Goal: Information Seeking & Learning: Learn about a topic

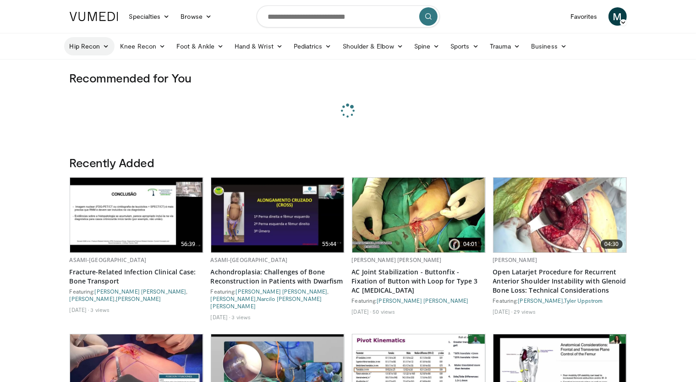
click at [96, 48] on link "Hip Recon" at bounding box center [89, 46] width 51 height 18
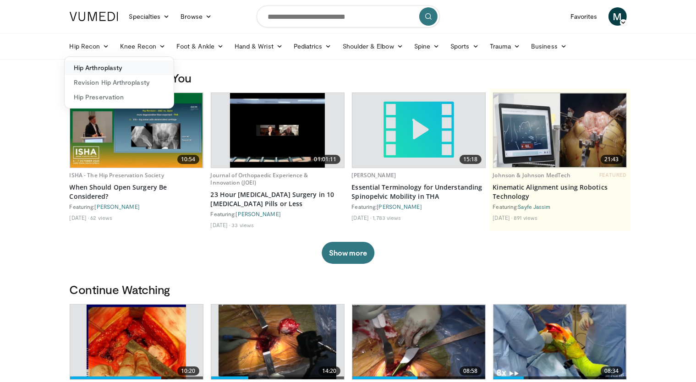
click at [108, 65] on link "Hip Arthroplasty" at bounding box center [119, 67] width 109 height 15
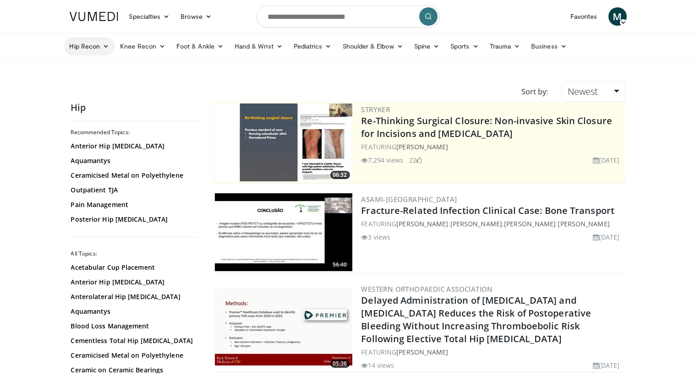
click at [91, 50] on link "Hip Recon" at bounding box center [89, 46] width 51 height 18
click at [103, 80] on link "Revision Hip Arthroplasty" at bounding box center [119, 82] width 109 height 15
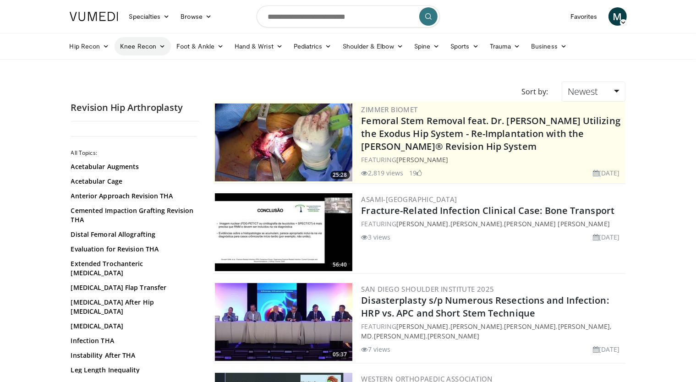
click at [133, 44] on link "Knee Recon" at bounding box center [142, 46] width 56 height 18
click at [141, 63] on link "Knee Arthroplasty" at bounding box center [169, 67] width 109 height 15
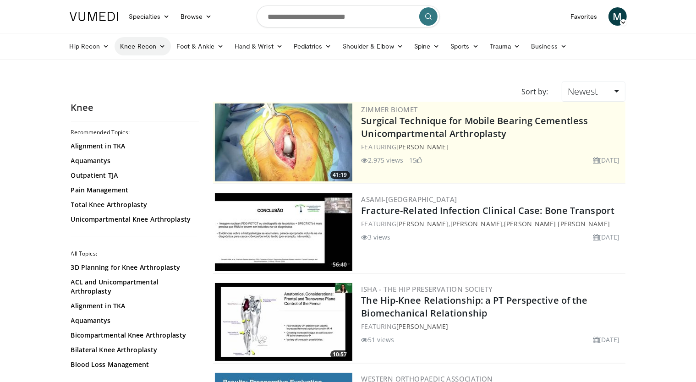
click at [142, 46] on link "Knee Recon" at bounding box center [142, 46] width 56 height 18
click at [155, 82] on link "Revision Knee Arthroplasty" at bounding box center [169, 82] width 109 height 15
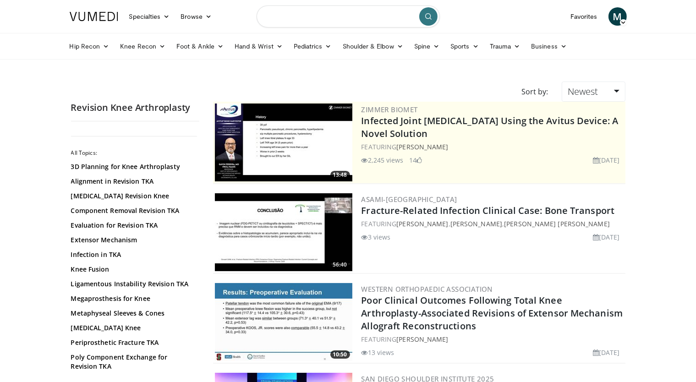
click at [348, 15] on input "Search topics, interventions" at bounding box center [347, 16] width 183 height 22
type input "**********"
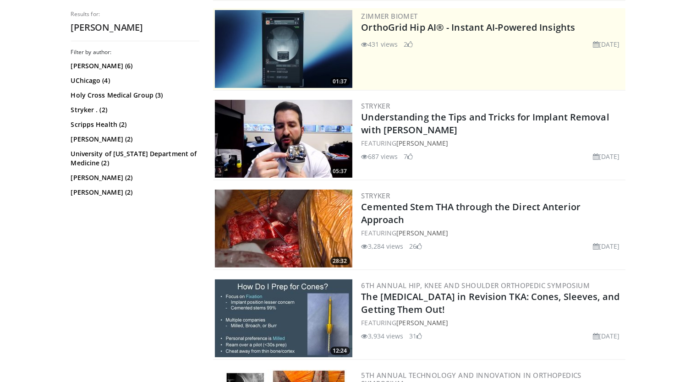
scroll to position [275, 0]
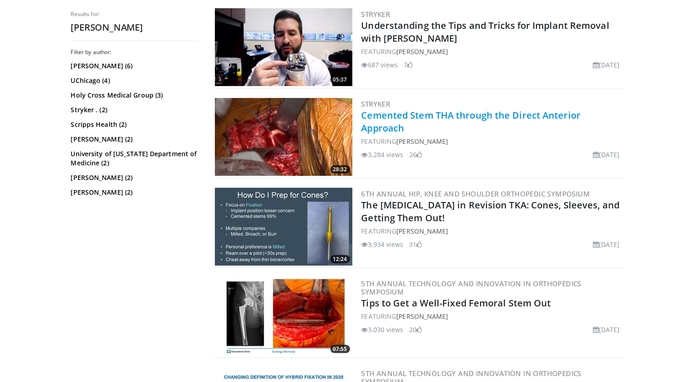
click at [499, 116] on link "Cemented Stem THA through the Direct Anterior Approach" at bounding box center [470, 121] width 219 height 25
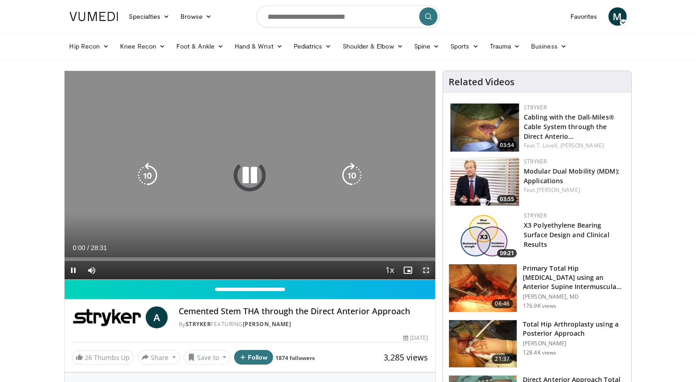
click at [429, 268] on span "Video Player" at bounding box center [426, 270] width 18 height 18
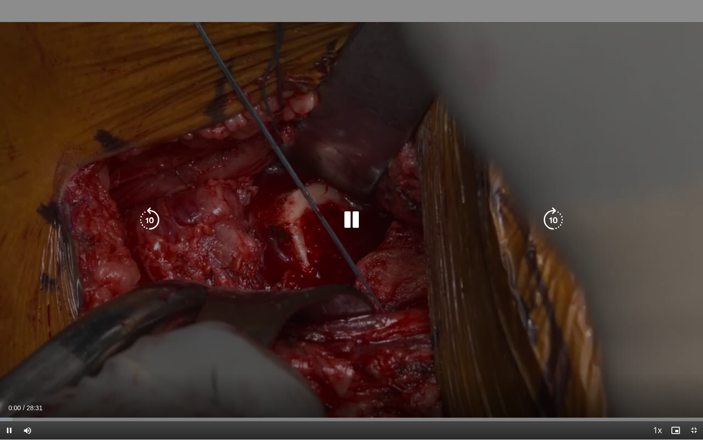
click at [554, 217] on icon "Video Player" at bounding box center [554, 220] width 26 height 26
click at [554, 216] on icon "Video Player" at bounding box center [554, 220] width 26 height 26
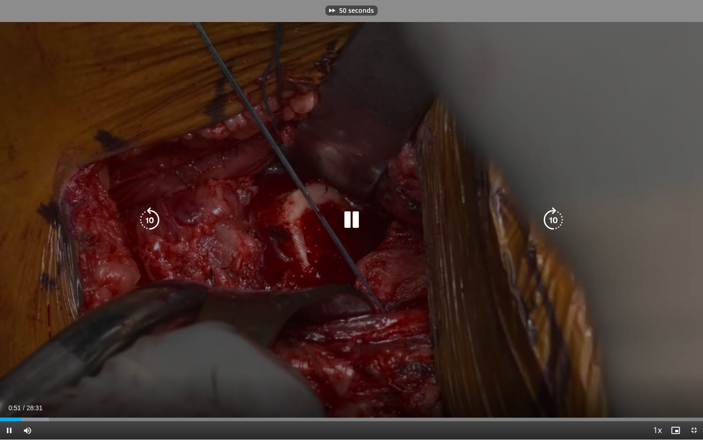
click at [554, 216] on icon "Video Player" at bounding box center [554, 220] width 26 height 26
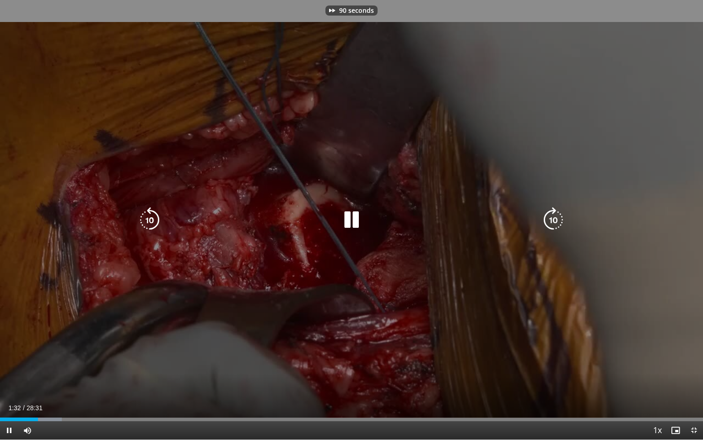
click at [554, 216] on icon "Video Player" at bounding box center [554, 220] width 26 height 26
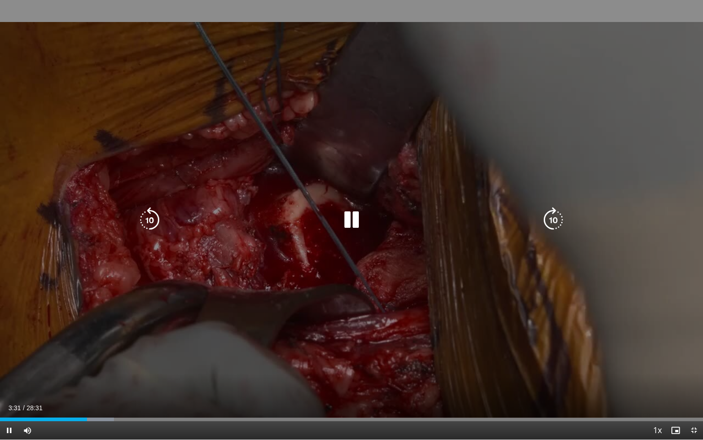
click at [546, 218] on icon "Video Player" at bounding box center [554, 220] width 26 height 26
click at [553, 218] on icon "Video Player" at bounding box center [554, 220] width 26 height 26
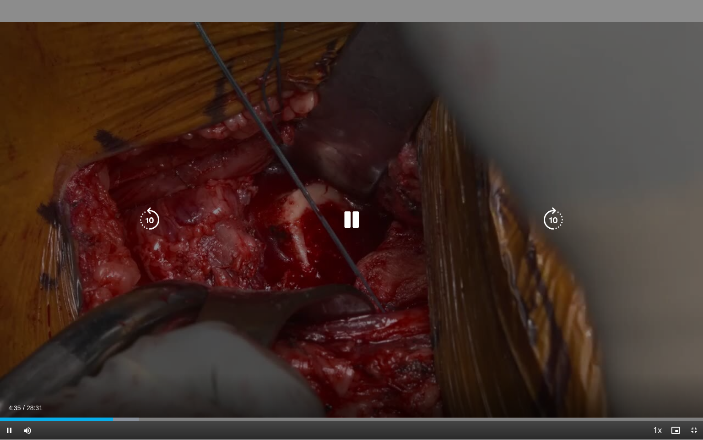
click at [553, 214] on icon "Video Player" at bounding box center [554, 220] width 26 height 26
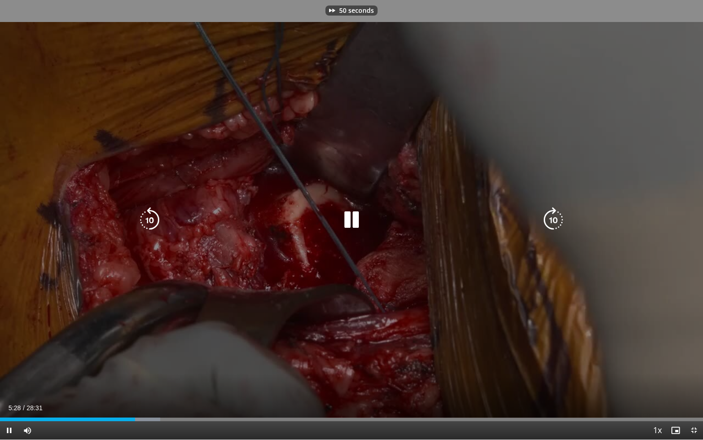
click at [553, 214] on icon "Video Player" at bounding box center [554, 220] width 26 height 26
click at [152, 217] on icon "Video Player" at bounding box center [150, 220] width 26 height 26
click at [553, 220] on icon "Video Player" at bounding box center [554, 220] width 26 height 26
click at [152, 222] on icon "Video Player" at bounding box center [150, 220] width 26 height 26
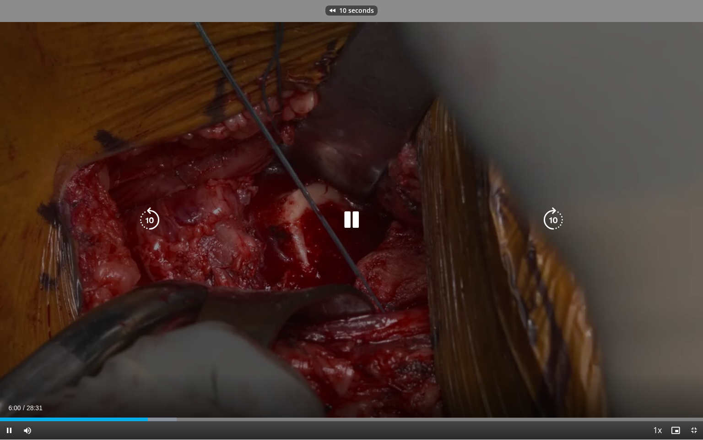
click at [152, 222] on icon "Video Player" at bounding box center [150, 220] width 26 height 26
click at [544, 218] on icon "Video Player" at bounding box center [554, 220] width 26 height 26
click at [559, 216] on icon "Video Player" at bounding box center [554, 220] width 26 height 26
click at [555, 214] on icon "Video Player" at bounding box center [554, 220] width 26 height 26
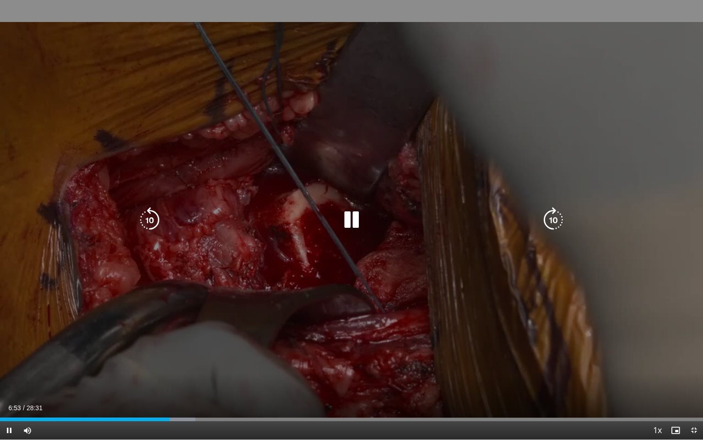
click at [555, 214] on icon "Video Player" at bounding box center [554, 220] width 26 height 26
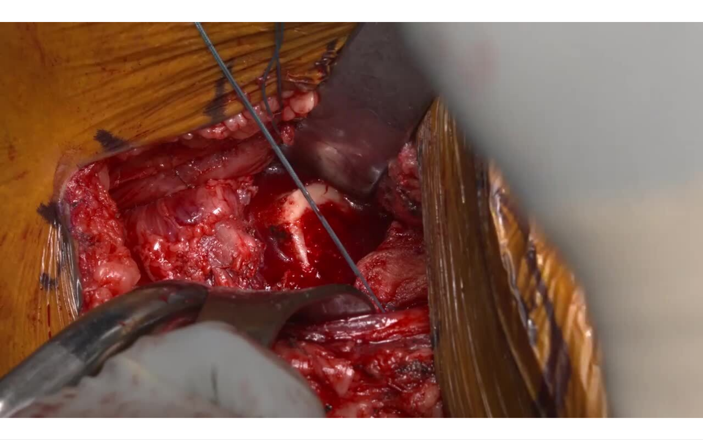
click at [558, 217] on div "10 seconds Tap to unmute" at bounding box center [351, 219] width 703 height 439
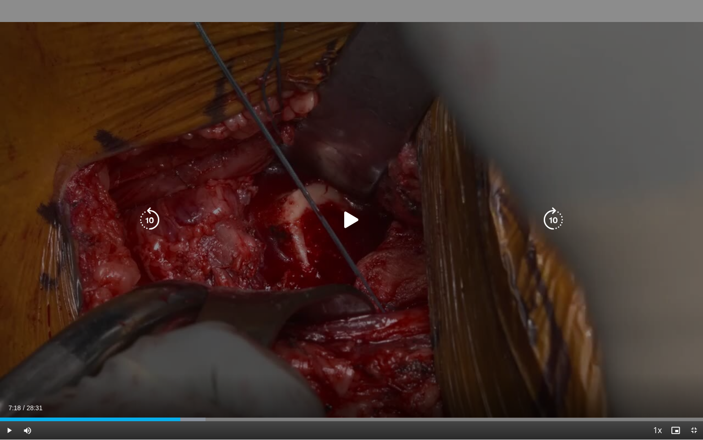
click at [359, 224] on icon "Video Player" at bounding box center [352, 220] width 26 height 26
click at [556, 217] on icon "Video Player" at bounding box center [554, 220] width 26 height 26
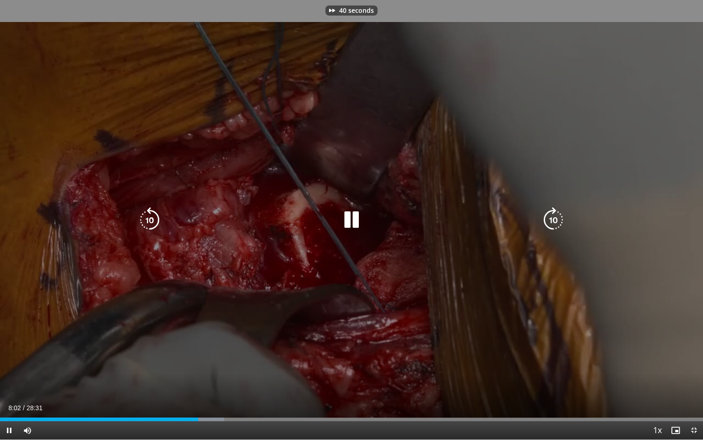
click at [556, 217] on icon "Video Player" at bounding box center [554, 220] width 26 height 26
click at [557, 215] on icon "Video Player" at bounding box center [554, 220] width 26 height 26
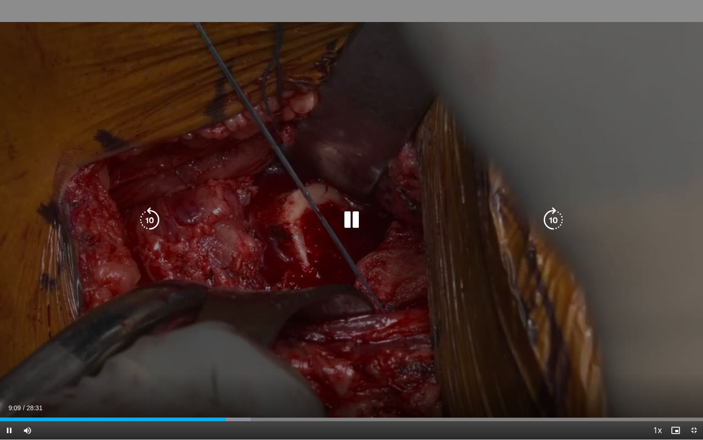
click at [557, 215] on icon "Video Player" at bounding box center [554, 220] width 26 height 26
click at [155, 224] on icon "Video Player" at bounding box center [150, 220] width 26 height 26
click at [160, 219] on icon "Video Player" at bounding box center [150, 220] width 26 height 26
click at [560, 221] on icon "Video Player" at bounding box center [554, 220] width 26 height 26
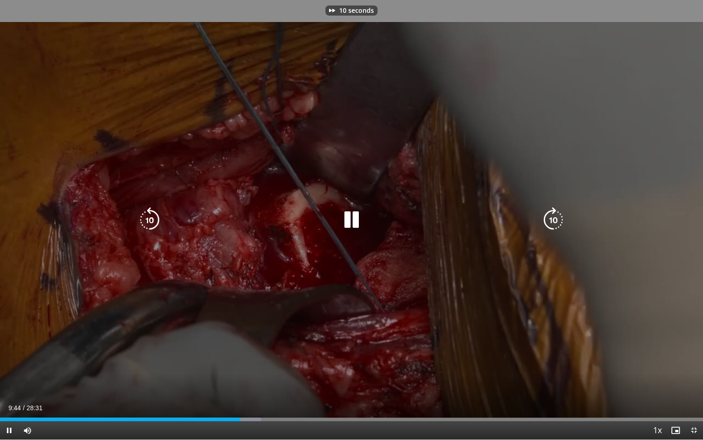
click at [559, 220] on icon "Video Player" at bounding box center [554, 220] width 26 height 26
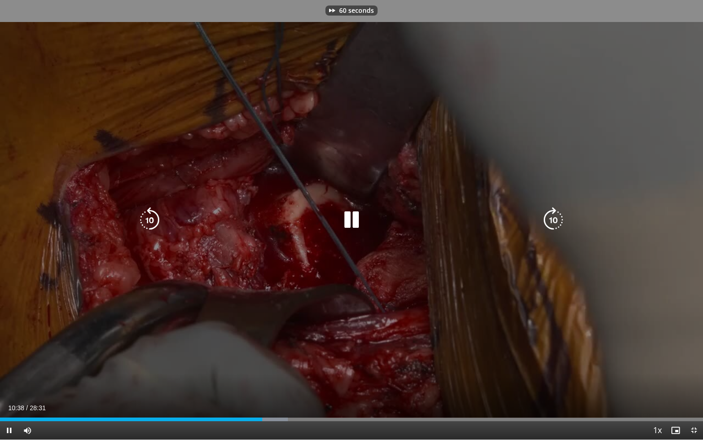
click at [559, 220] on icon "Video Player" at bounding box center [554, 220] width 26 height 26
click at [549, 221] on icon "Video Player" at bounding box center [554, 220] width 26 height 26
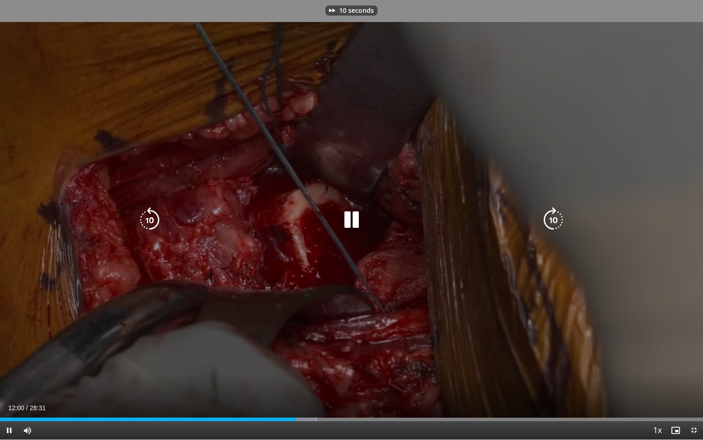
click at [549, 221] on icon "Video Player" at bounding box center [554, 220] width 26 height 26
click at [562, 220] on icon "Video Player" at bounding box center [554, 220] width 26 height 26
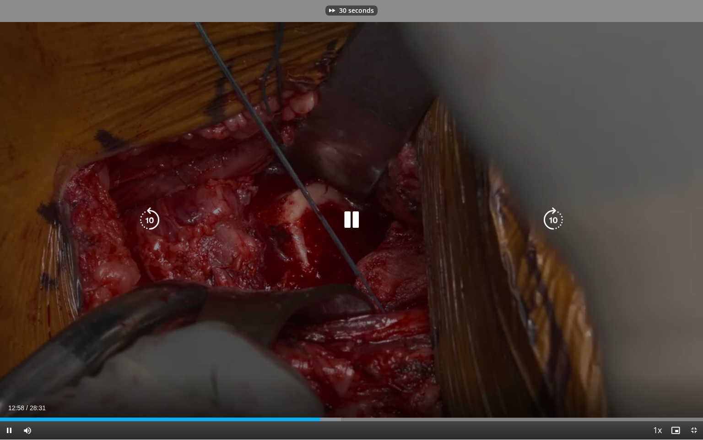
click at [562, 220] on icon "Video Player" at bounding box center [554, 220] width 26 height 26
click at [154, 221] on icon "Video Player" at bounding box center [150, 220] width 26 height 26
click at [559, 218] on icon "Video Player" at bounding box center [554, 220] width 26 height 26
click at [548, 219] on icon "Video Player" at bounding box center [554, 220] width 26 height 26
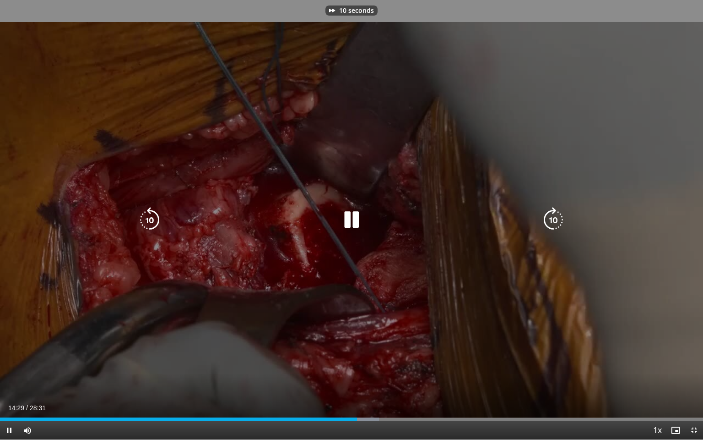
click at [548, 219] on icon "Video Player" at bounding box center [554, 220] width 26 height 26
click at [551, 219] on icon "Video Player" at bounding box center [554, 220] width 26 height 26
click at [554, 219] on icon "Video Player" at bounding box center [554, 220] width 26 height 26
click at [554, 223] on icon "Video Player" at bounding box center [554, 220] width 26 height 26
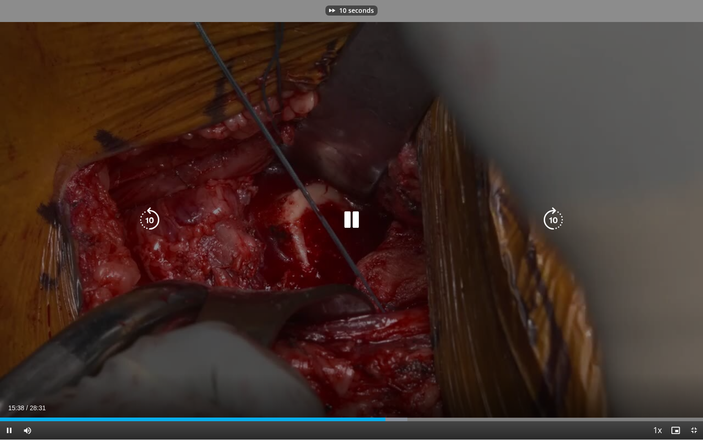
click at [554, 223] on icon "Video Player" at bounding box center [554, 220] width 26 height 26
click at [556, 218] on icon "Video Player" at bounding box center [554, 220] width 26 height 26
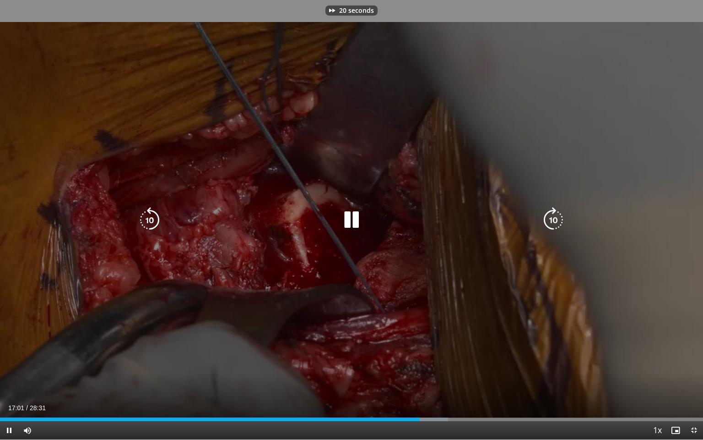
click at [556, 218] on icon "Video Player" at bounding box center [554, 220] width 26 height 26
click at [562, 222] on icon "Video Player" at bounding box center [554, 220] width 26 height 26
click at [152, 229] on icon "Video Player" at bounding box center [150, 220] width 26 height 26
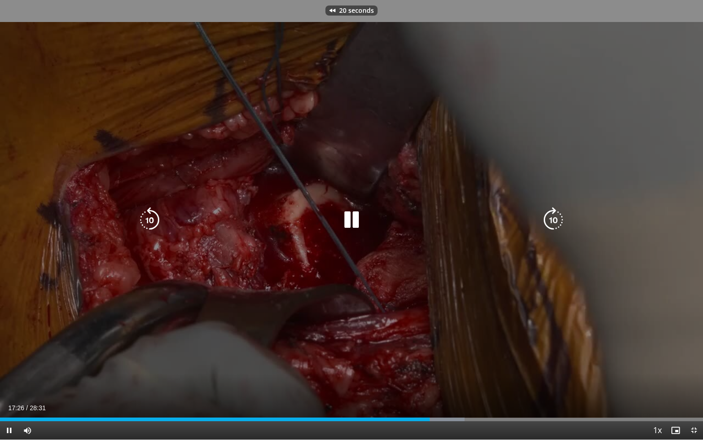
click at [152, 229] on icon "Video Player" at bounding box center [150, 220] width 26 height 26
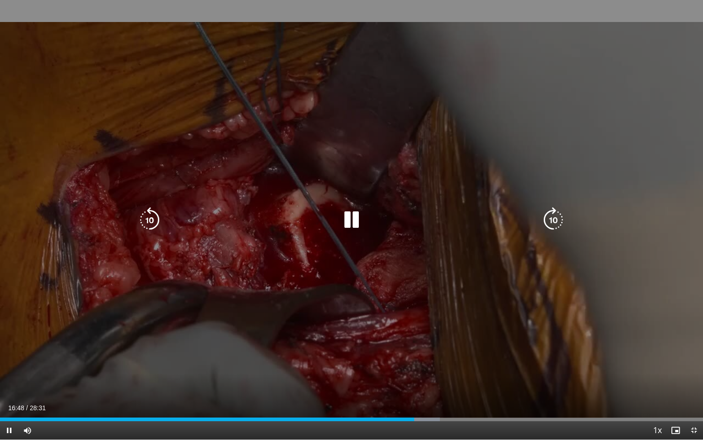
click at [555, 216] on icon "Video Player" at bounding box center [554, 220] width 26 height 26
click at [555, 218] on icon "Video Player" at bounding box center [554, 220] width 26 height 26
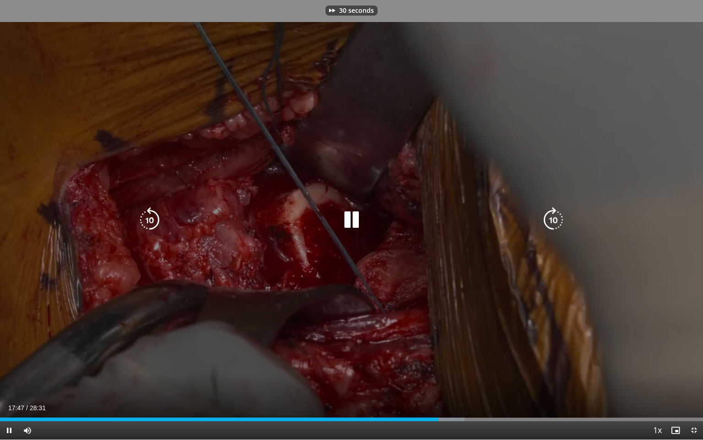
click at [555, 218] on icon "Video Player" at bounding box center [554, 220] width 26 height 26
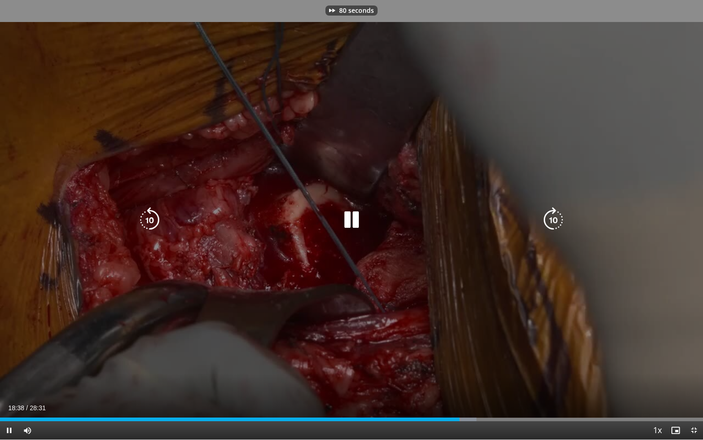
click at [555, 218] on icon "Video Player" at bounding box center [554, 220] width 26 height 26
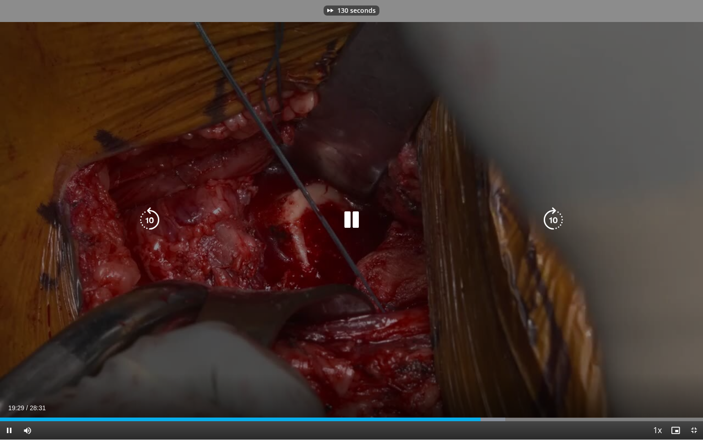
click at [555, 218] on icon "Video Player" at bounding box center [554, 220] width 26 height 26
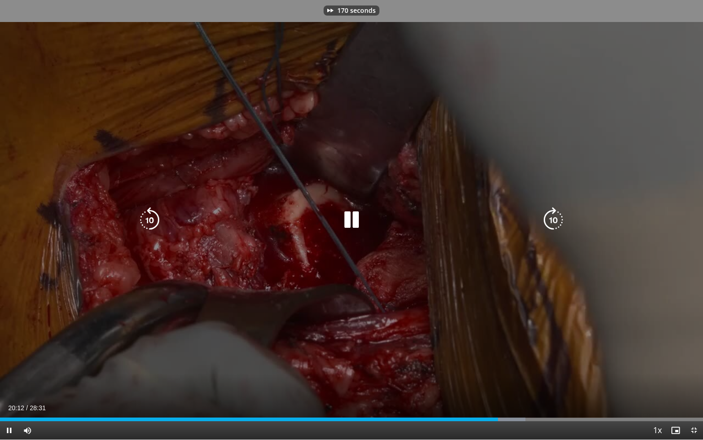
click at [555, 218] on icon "Video Player" at bounding box center [554, 220] width 26 height 26
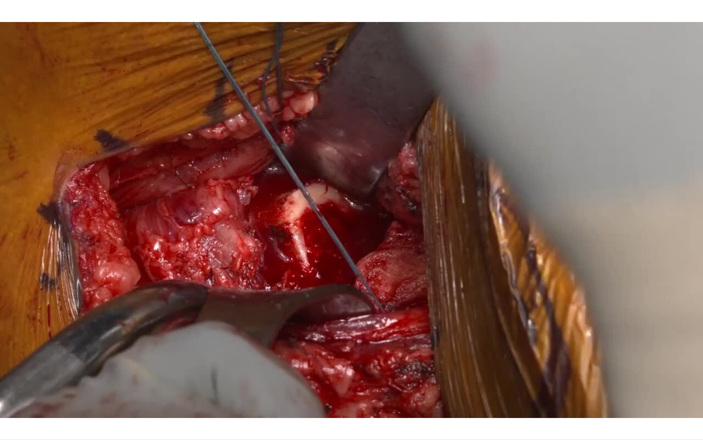
click at [555, 218] on div "200 seconds Tap to unmute" at bounding box center [351, 219] width 703 height 439
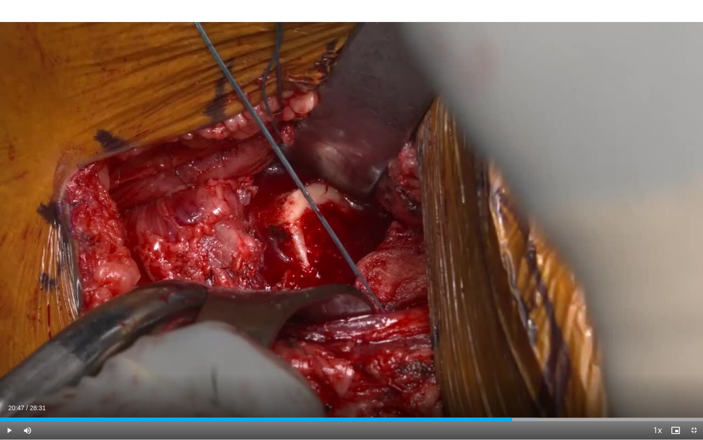
click at [555, 218] on div "200 seconds Tap to unmute" at bounding box center [351, 219] width 703 height 439
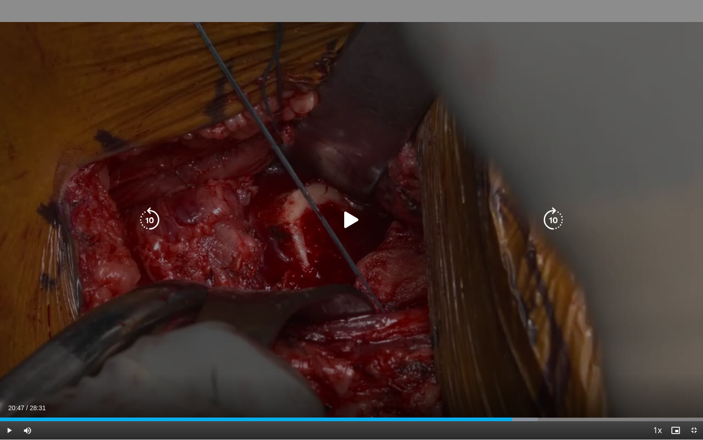
click at [458, 234] on div "200 seconds Tap to unmute" at bounding box center [351, 219] width 703 height 439
click at [553, 220] on icon "Video Player" at bounding box center [554, 220] width 26 height 26
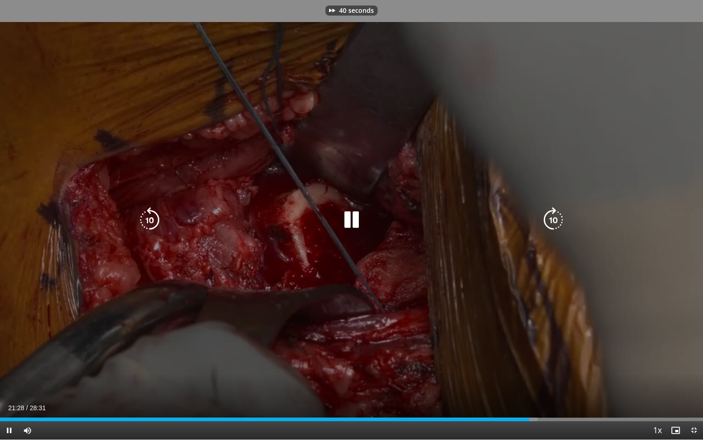
click at [553, 220] on icon "Video Player" at bounding box center [554, 220] width 26 height 26
click at [554, 220] on icon "Video Player" at bounding box center [554, 220] width 26 height 26
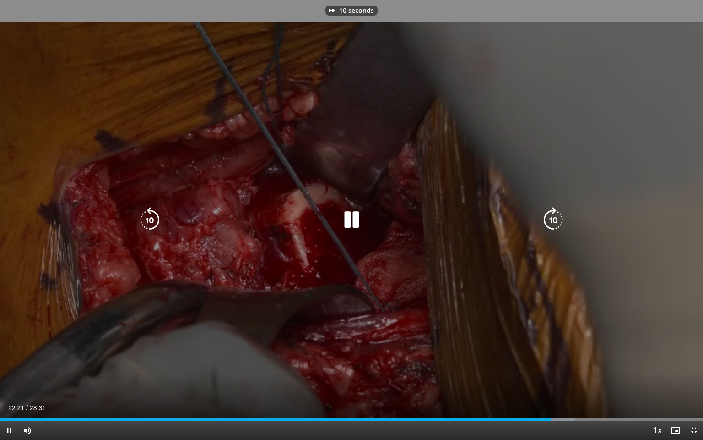
click at [554, 220] on icon "Video Player" at bounding box center [554, 220] width 26 height 26
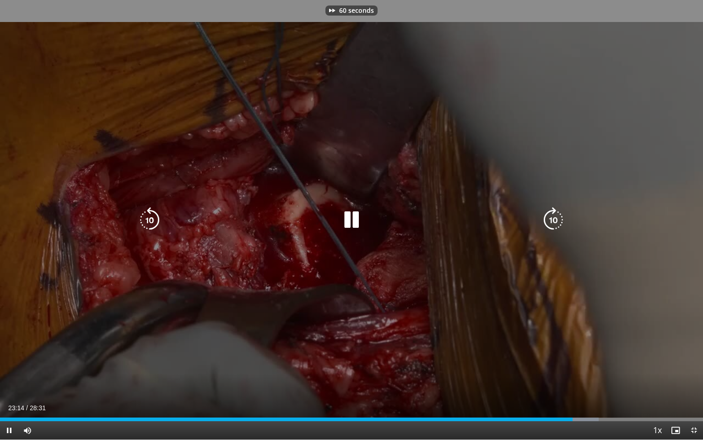
click at [554, 220] on icon "Video Player" at bounding box center [554, 220] width 26 height 26
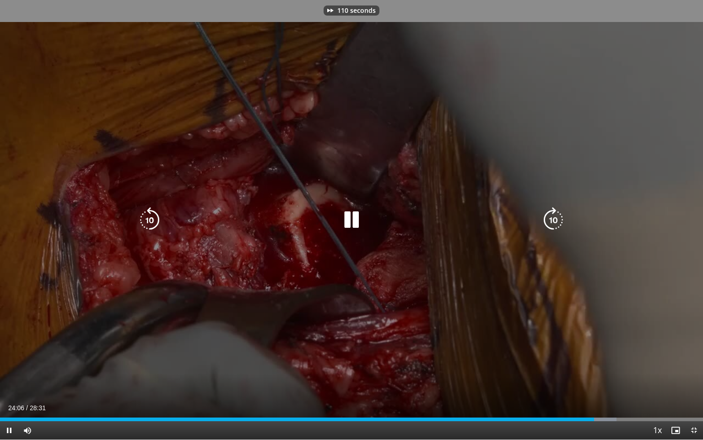
click at [554, 220] on icon "Video Player" at bounding box center [554, 220] width 26 height 26
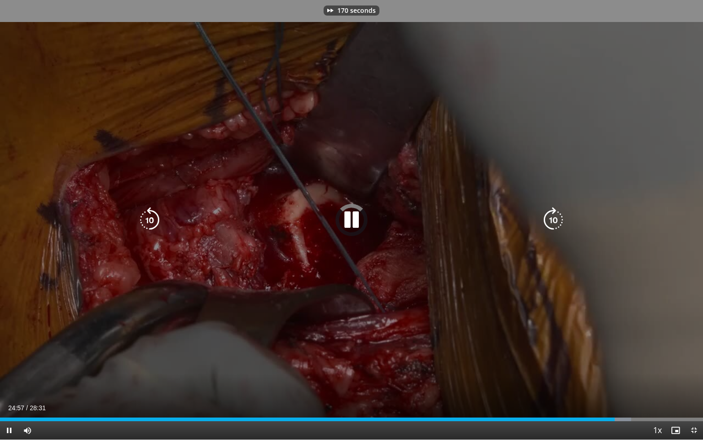
click at [554, 220] on icon "Video Player" at bounding box center [554, 220] width 26 height 26
click at [350, 225] on icon "Video Player" at bounding box center [352, 220] width 26 height 26
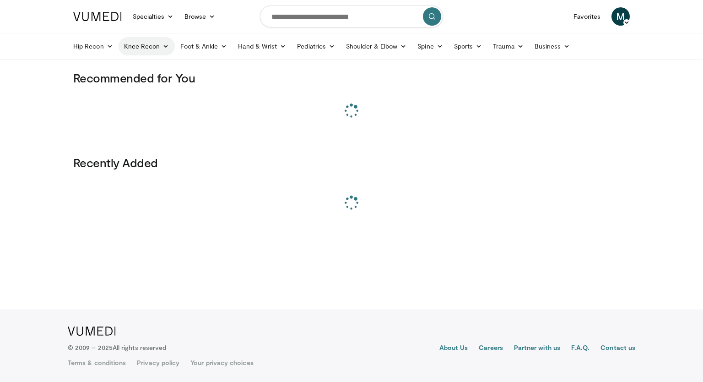
click at [150, 48] on link "Knee Recon" at bounding box center [147, 46] width 56 height 18
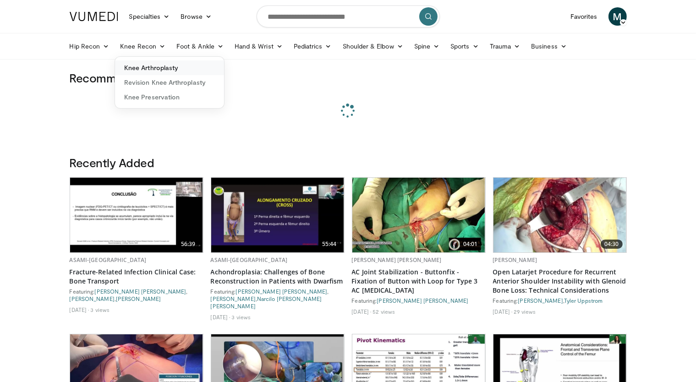
click at [158, 67] on link "Knee Arthroplasty" at bounding box center [169, 67] width 109 height 15
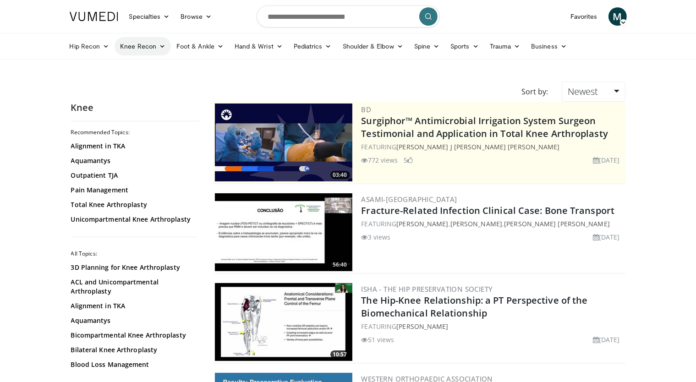
click at [152, 44] on link "Knee Recon" at bounding box center [142, 46] width 56 height 18
click at [169, 79] on link "Revision Knee Arthroplasty" at bounding box center [169, 82] width 109 height 15
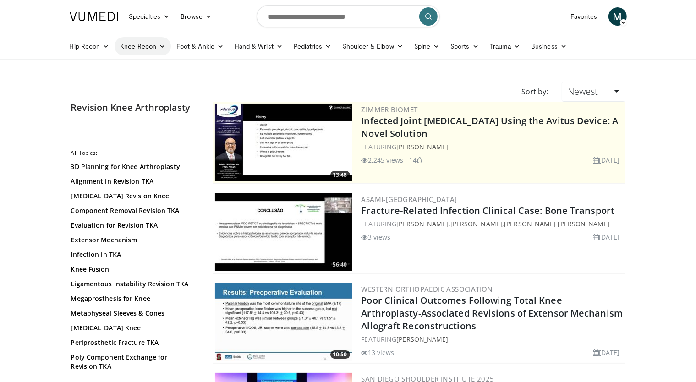
click at [137, 48] on link "Knee Recon" at bounding box center [142, 46] width 56 height 18
click at [147, 79] on link "Revision Knee Arthroplasty" at bounding box center [169, 82] width 109 height 15
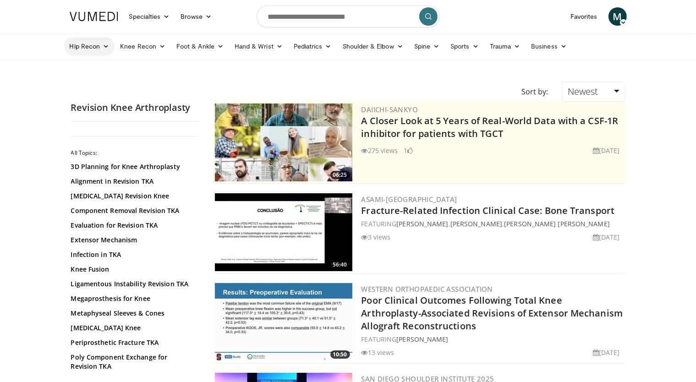
click at [93, 48] on link "Hip Recon" at bounding box center [89, 46] width 51 height 18
click at [101, 80] on link "Revision Hip Arthroplasty" at bounding box center [119, 82] width 109 height 15
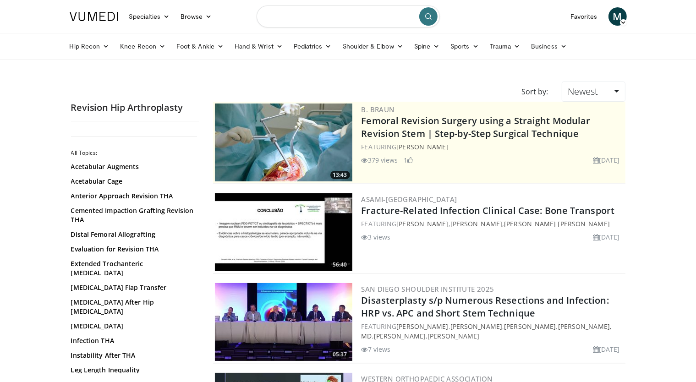
click at [344, 18] on input "Search topics, interventions" at bounding box center [347, 16] width 183 height 22
type input "*********"
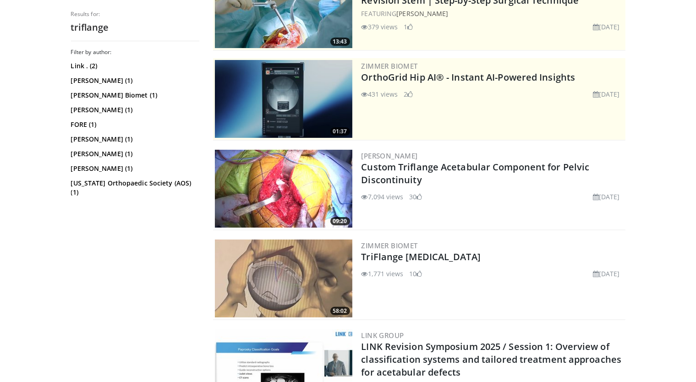
scroll to position [137, 0]
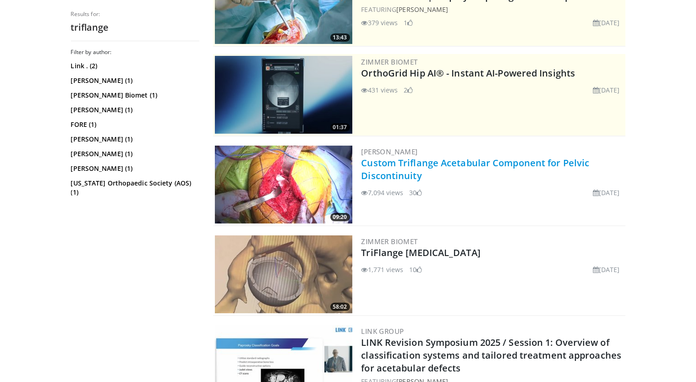
click at [546, 163] on link "Custom Triflange Acetabular Component for Pelvic Discontinuity" at bounding box center [475, 169] width 228 height 25
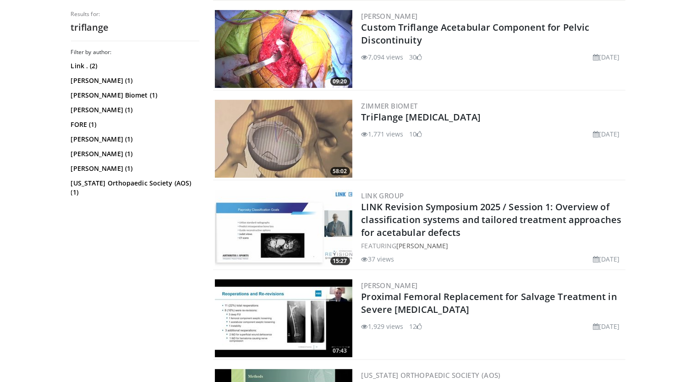
scroll to position [275, 0]
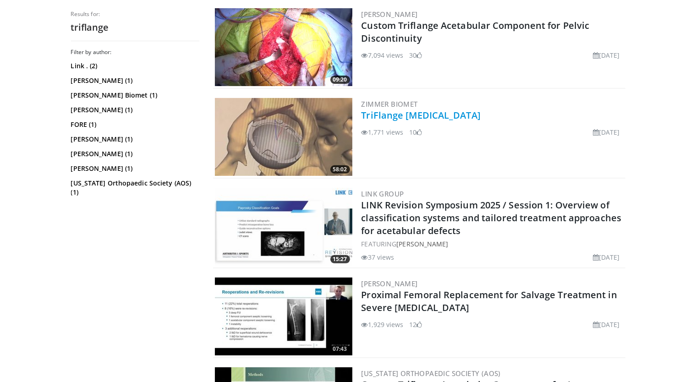
click at [448, 113] on link "TriFlange [MEDICAL_DATA]" at bounding box center [420, 115] width 119 height 12
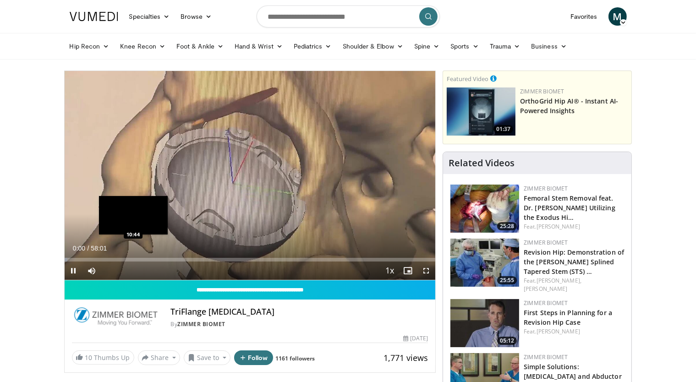
click at [132, 255] on div "Loaded : 0.85% 00:00 10:44" at bounding box center [250, 257] width 371 height 9
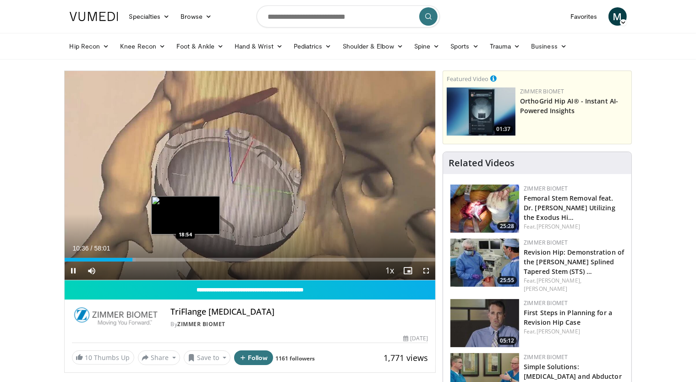
click at [185, 259] on div "Loaded : 19.24% 10:36 18:54" at bounding box center [250, 260] width 371 height 4
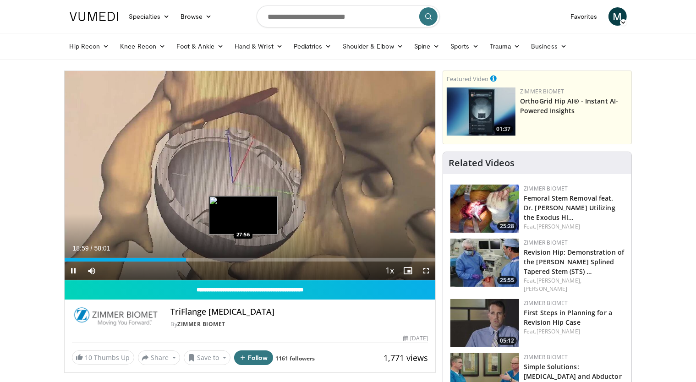
click at [243, 257] on div "Loaded : 33.32% 18:59 27:56" at bounding box center [250, 257] width 371 height 9
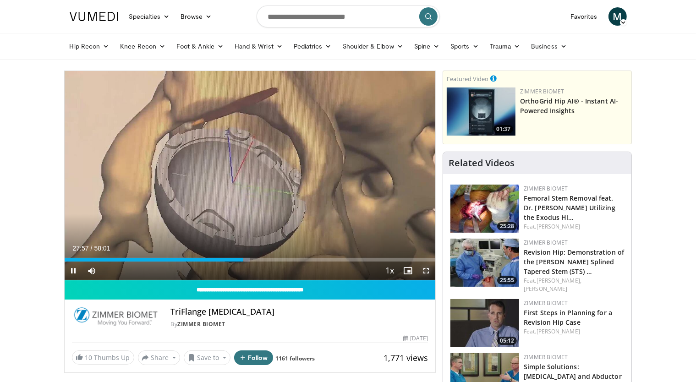
click at [430, 271] on span "Video Player" at bounding box center [426, 270] width 18 height 18
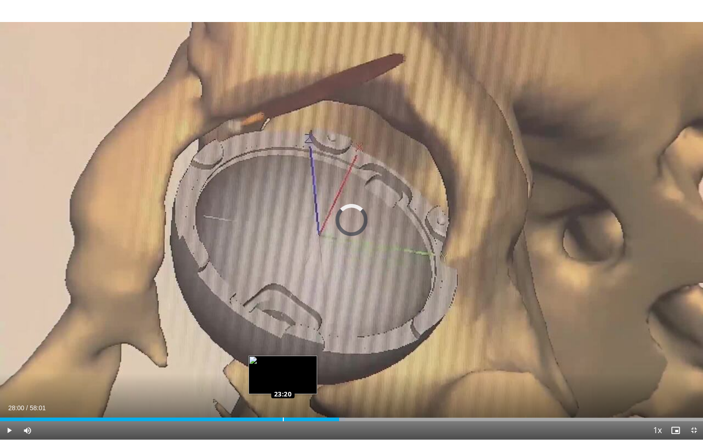
click at [283, 381] on div "Loaded : 49.12% 23:20 23:20" at bounding box center [351, 419] width 703 height 4
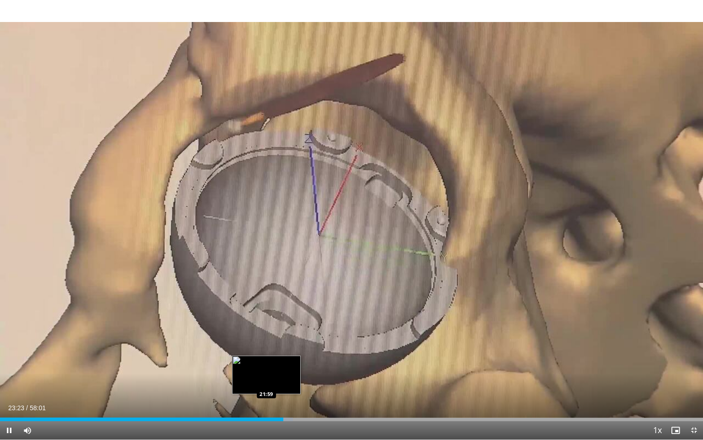
click at [266, 381] on div "23:23" at bounding box center [141, 419] width 283 height 4
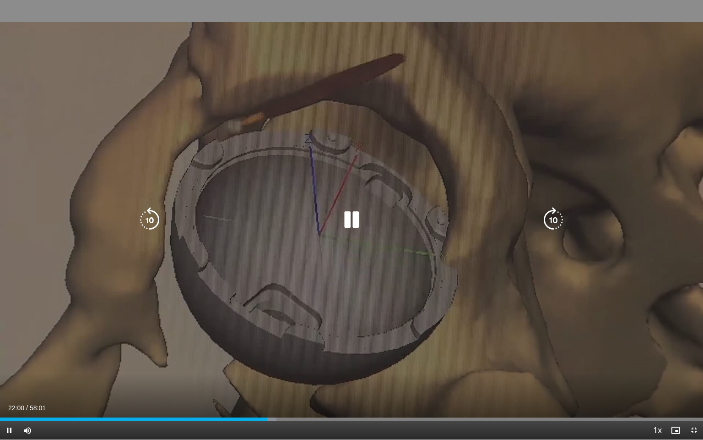
click at [546, 221] on icon "Video Player" at bounding box center [554, 220] width 26 height 26
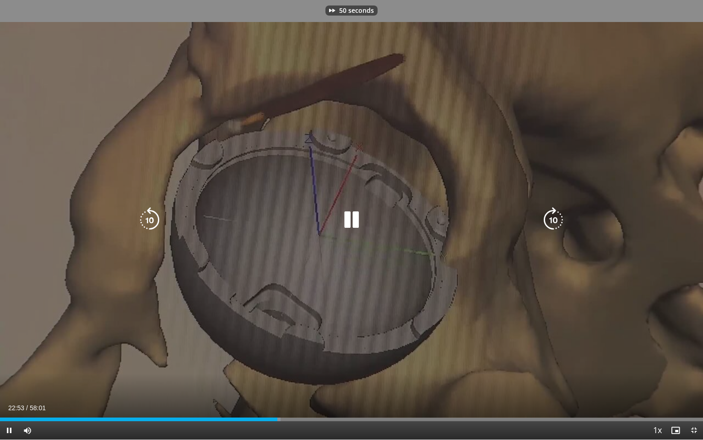
click at [546, 221] on icon "Video Player" at bounding box center [554, 220] width 26 height 26
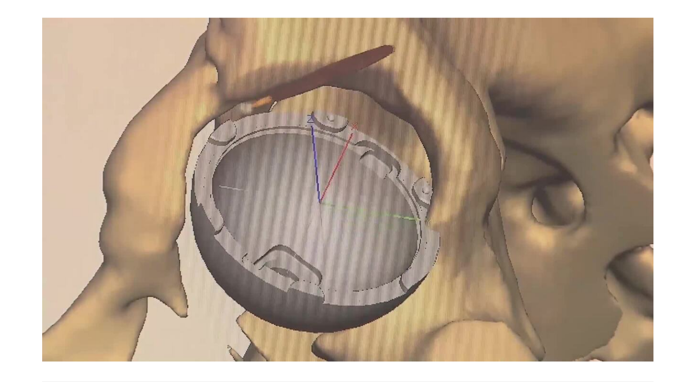
scroll to position [1, 0]
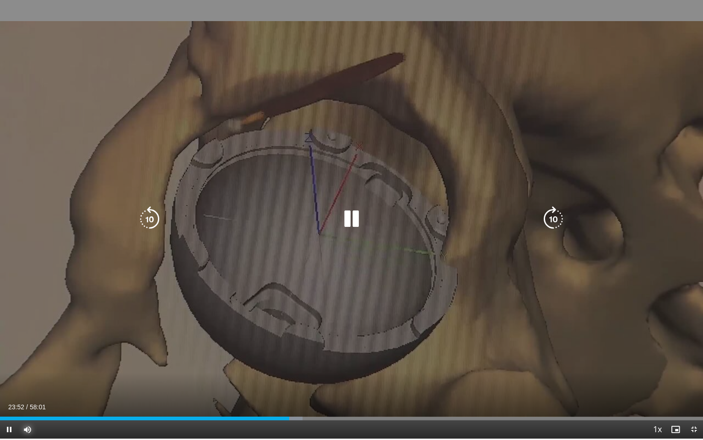
click at [554, 216] on icon "Video Player" at bounding box center [554, 219] width 26 height 26
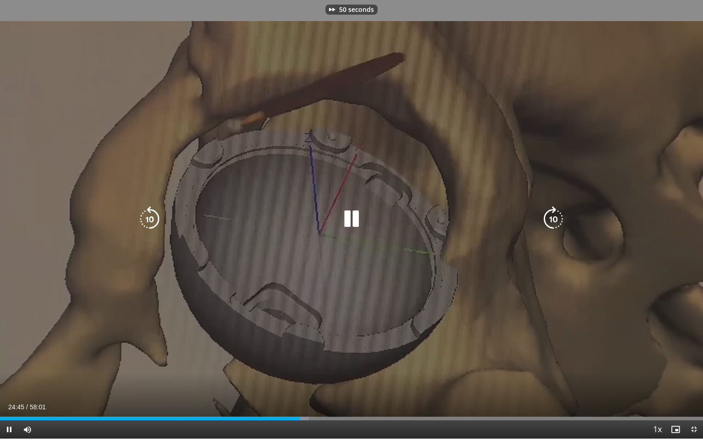
click at [554, 216] on icon "Video Player" at bounding box center [554, 219] width 26 height 26
click at [562, 218] on icon "Video Player" at bounding box center [554, 219] width 26 height 26
click at [562, 217] on icon "Video Player" at bounding box center [554, 219] width 26 height 26
click at [556, 214] on icon "Video Player" at bounding box center [554, 219] width 26 height 26
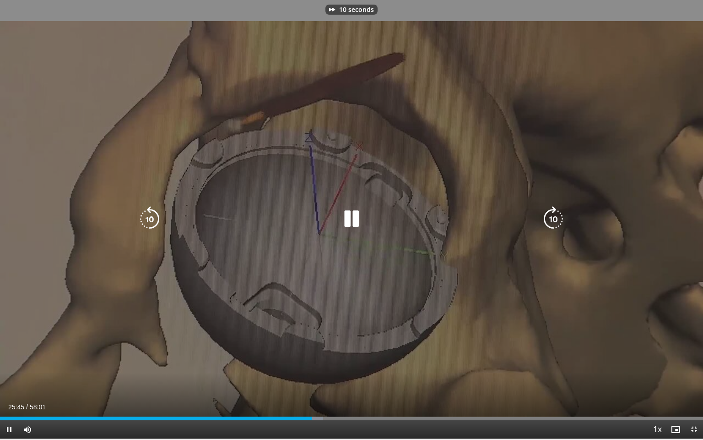
click at [556, 214] on icon "Video Player" at bounding box center [554, 219] width 26 height 26
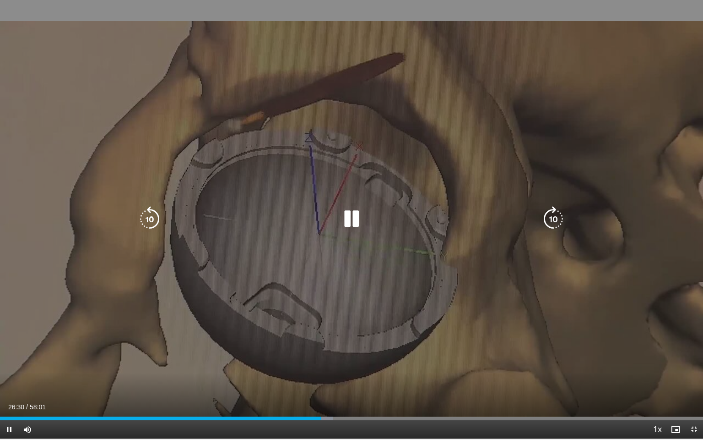
click at [556, 214] on icon "Video Player" at bounding box center [554, 219] width 26 height 26
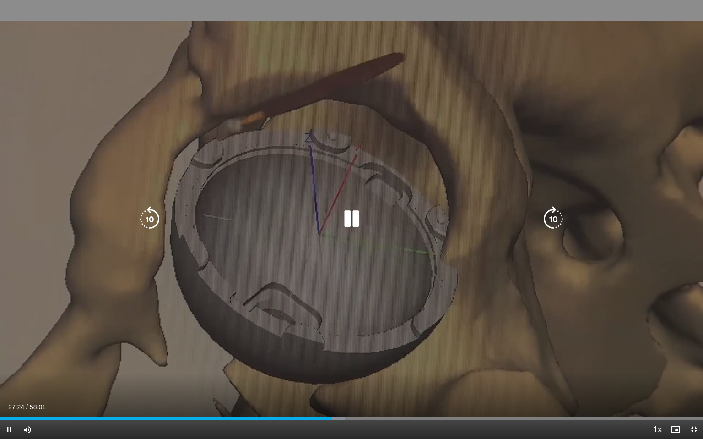
click at [556, 214] on icon "Video Player" at bounding box center [554, 219] width 26 height 26
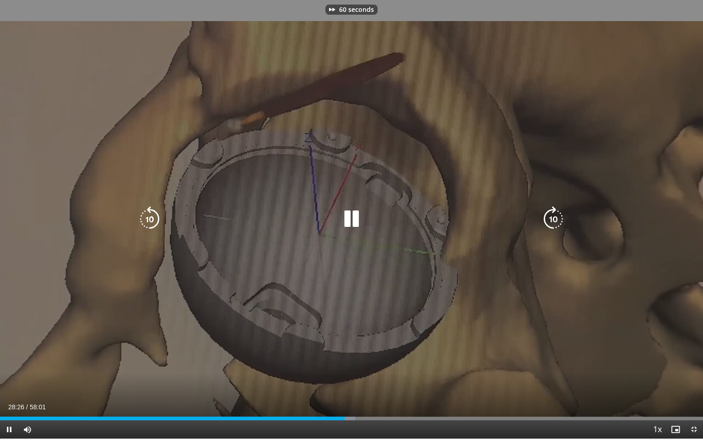
click at [556, 214] on icon "Video Player" at bounding box center [554, 219] width 26 height 26
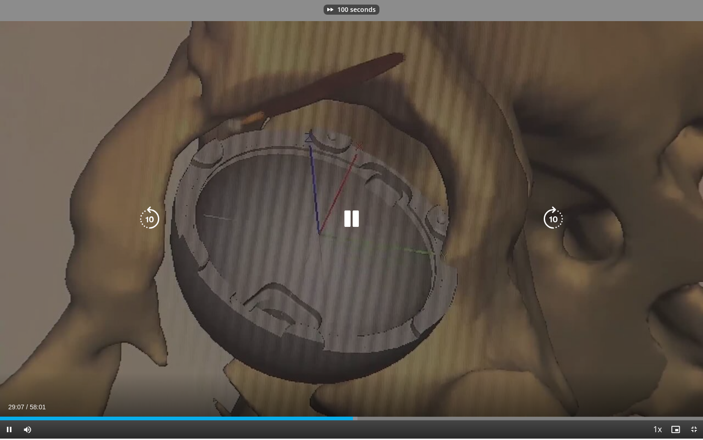
click at [556, 214] on icon "Video Player" at bounding box center [554, 219] width 26 height 26
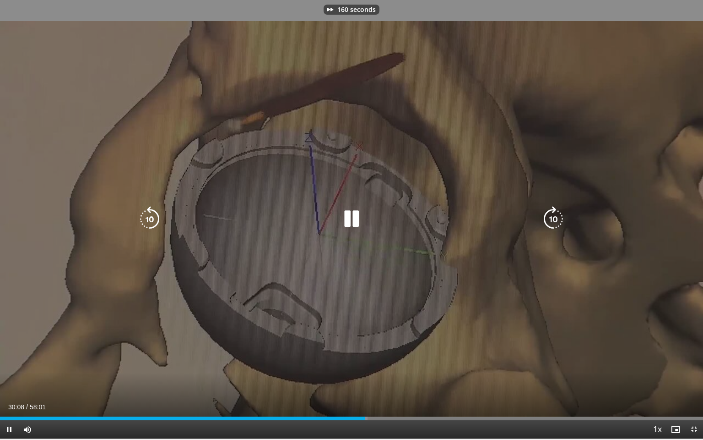
click at [556, 214] on icon "Video Player" at bounding box center [554, 219] width 26 height 26
click at [549, 218] on icon "Video Player" at bounding box center [554, 219] width 26 height 26
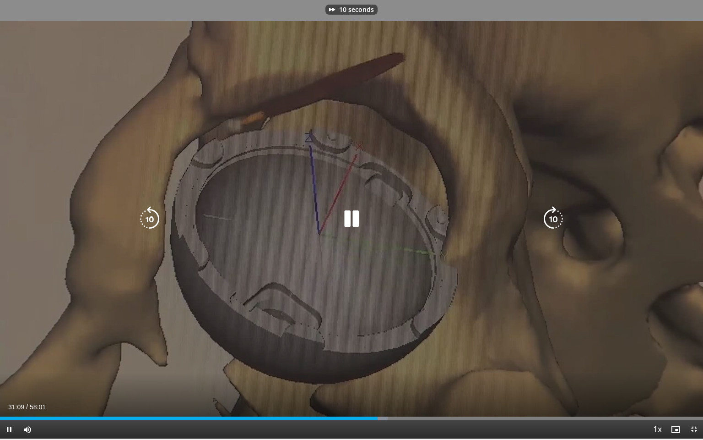
click at [549, 218] on icon "Video Player" at bounding box center [554, 219] width 26 height 26
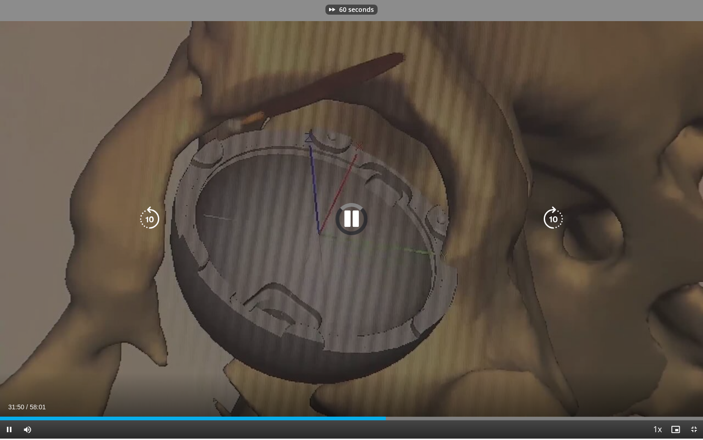
click at [549, 218] on icon "Video Player" at bounding box center [554, 219] width 26 height 26
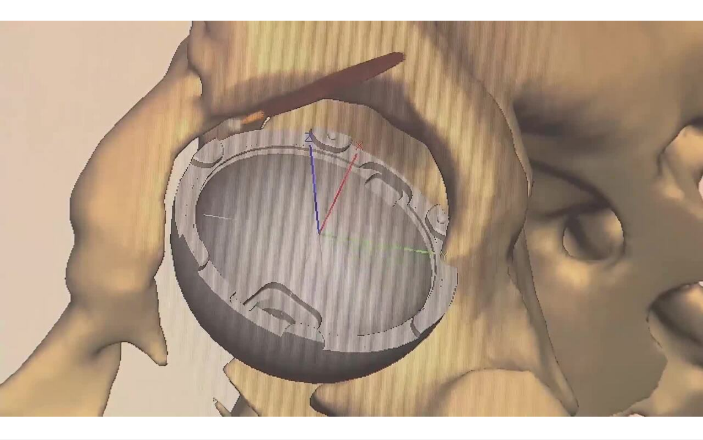
click at [446, 381] on div "80 seconds Tap to unmute" at bounding box center [351, 218] width 703 height 439
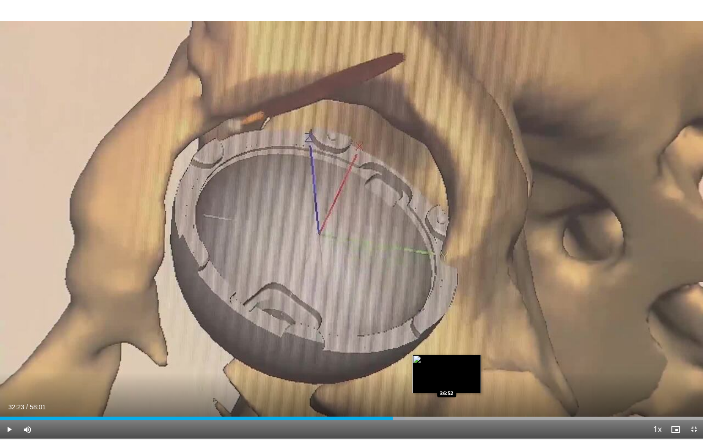
click at [447, 381] on div "Loaded : 57.56% 32:23 36:52" at bounding box center [351, 418] width 703 height 4
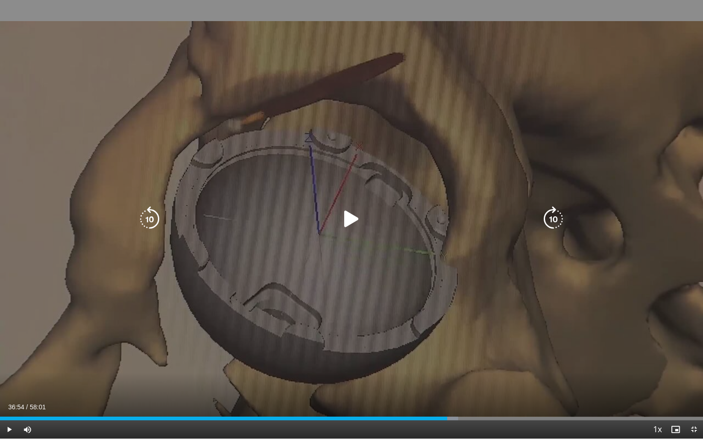
click at [354, 218] on icon "Video Player" at bounding box center [352, 219] width 26 height 26
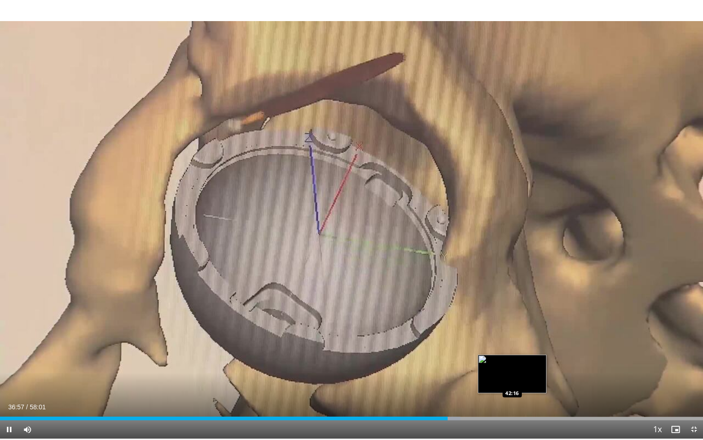
click at [509, 381] on div "Loaded : 65.49% 36:57 42:16" at bounding box center [351, 418] width 703 height 4
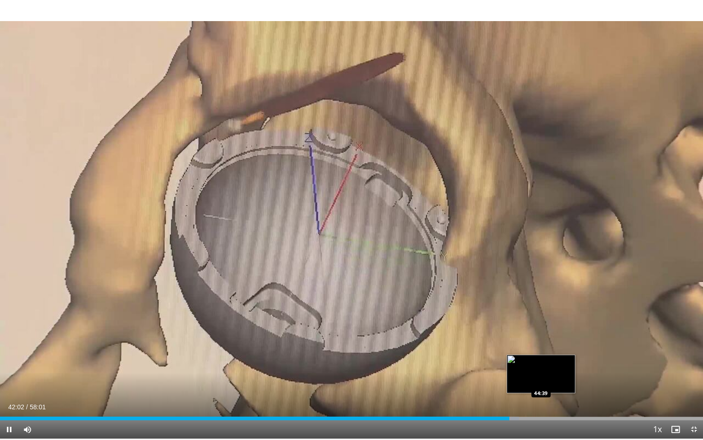
click at [541, 381] on div "Loaded : 73.82% 42:02 44:39" at bounding box center [351, 418] width 703 height 4
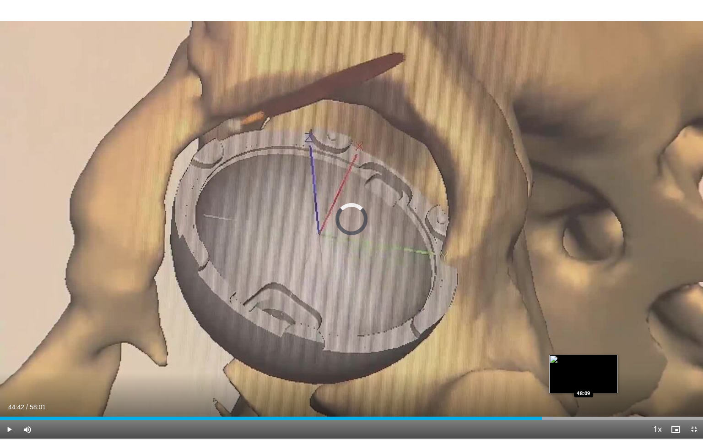
click at [584, 381] on div "Loaded : 78.70% 44:42 48:09" at bounding box center [351, 418] width 703 height 4
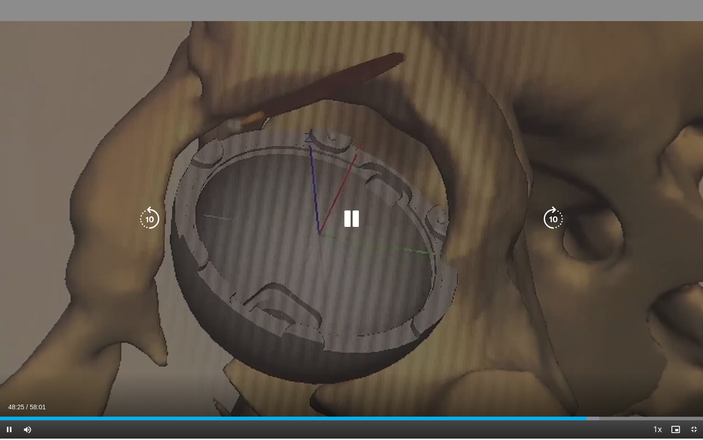
click at [555, 213] on icon "Video Player" at bounding box center [554, 219] width 26 height 26
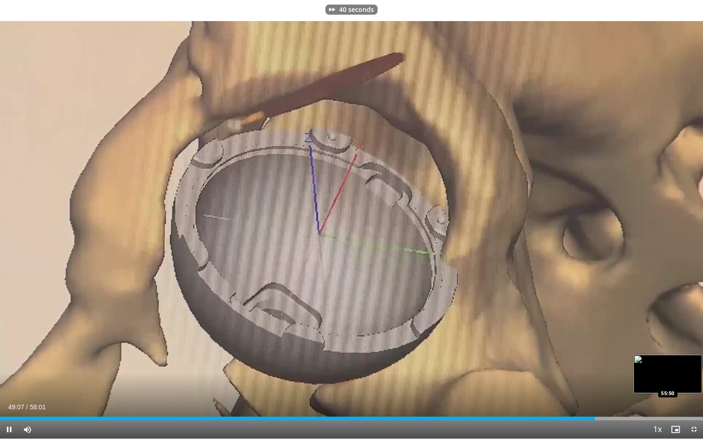
click at [677, 381] on div "Loaded : 86.46% 49:07 55:50" at bounding box center [351, 415] width 703 height 9
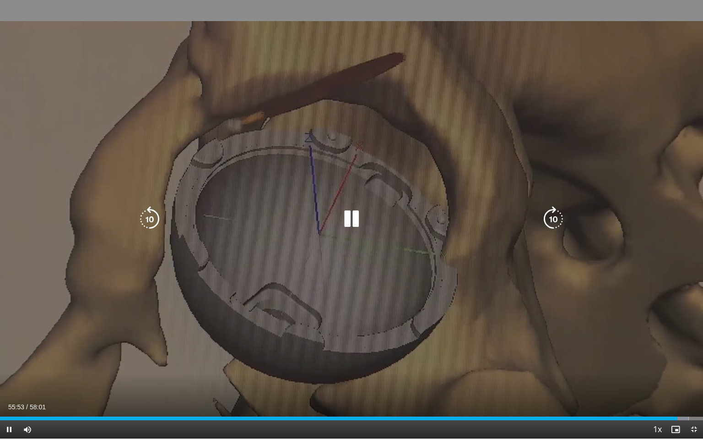
click at [150, 218] on icon "Video Player" at bounding box center [150, 219] width 26 height 26
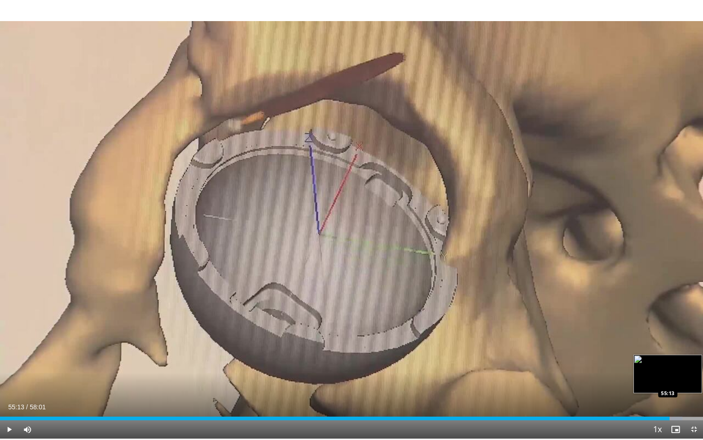
click at [669, 381] on div "Loaded : 97.09% 55:13 55:13" at bounding box center [351, 415] width 703 height 9
click at [661, 381] on div "Loaded : 97.09% 55:14 54:37" at bounding box center [351, 415] width 703 height 9
click at [695, 381] on span "Video Player" at bounding box center [694, 429] width 18 height 18
